Goal: Information Seeking & Learning: Learn about a topic

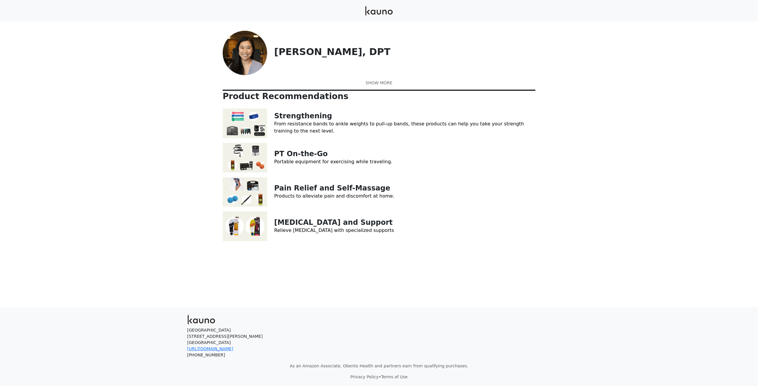
click at [378, 86] on link at bounding box center [379, 83] width 312 height 6
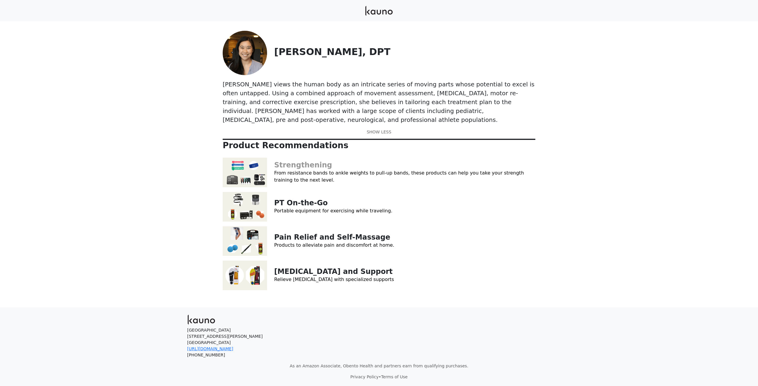
click at [293, 161] on link "Strengthening" at bounding box center [303, 165] width 58 height 8
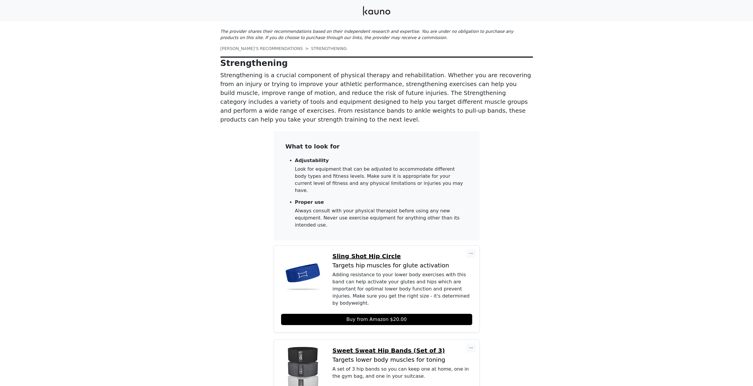
click at [254, 48] on link "ALLYSON’S RECOMMENDATIONS" at bounding box center [261, 48] width 83 height 5
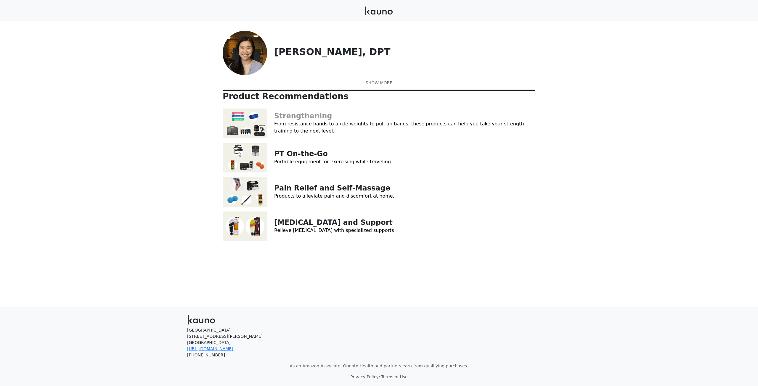
click at [302, 120] on link "Strengthening" at bounding box center [303, 116] width 58 height 8
click at [308, 158] on link "PT On-the-Go" at bounding box center [301, 154] width 54 height 8
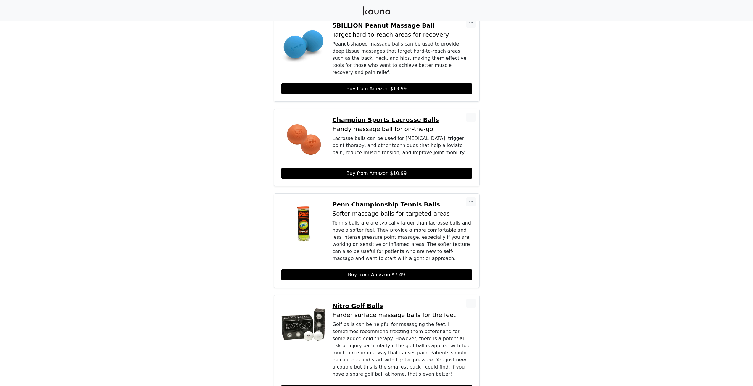
scroll to position [547, 0]
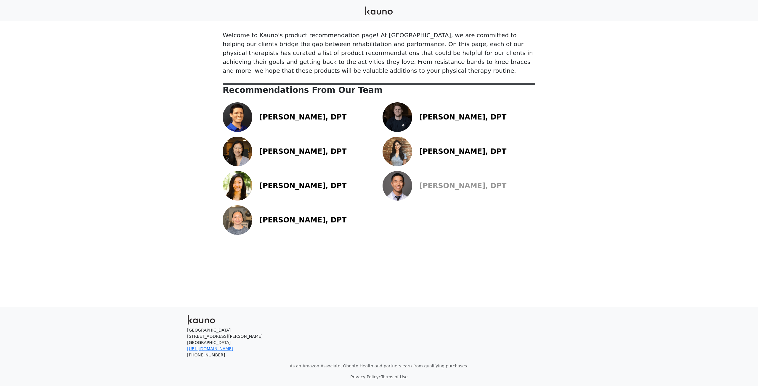
click at [446, 184] on link "Eric Lin, DPT" at bounding box center [462, 186] width 87 height 8
click at [282, 155] on link "Allyson Fong, DPT" at bounding box center [302, 151] width 87 height 8
click at [428, 117] on link "Brian King, DPT" at bounding box center [462, 117] width 87 height 8
click at [268, 184] on link "[PERSON_NAME], DPT" at bounding box center [302, 186] width 87 height 8
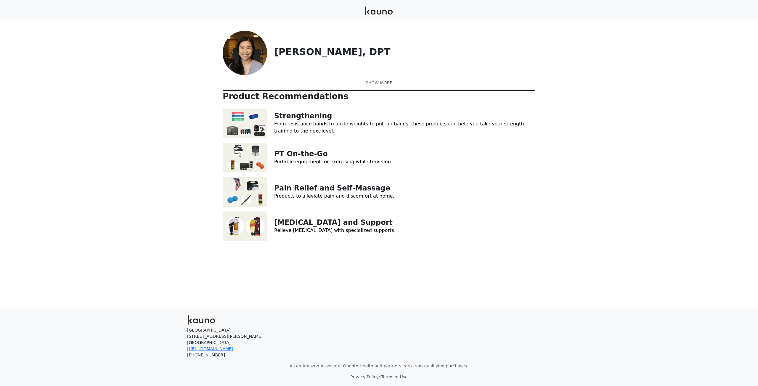
click at [389, 88] on div "Allyson views the human body as an intricate series of moving parts whose poten…" at bounding box center [379, 83] width 312 height 11
click at [389, 86] on link at bounding box center [379, 83] width 312 height 6
